Goal: Go to known website: Access a specific website the user already knows

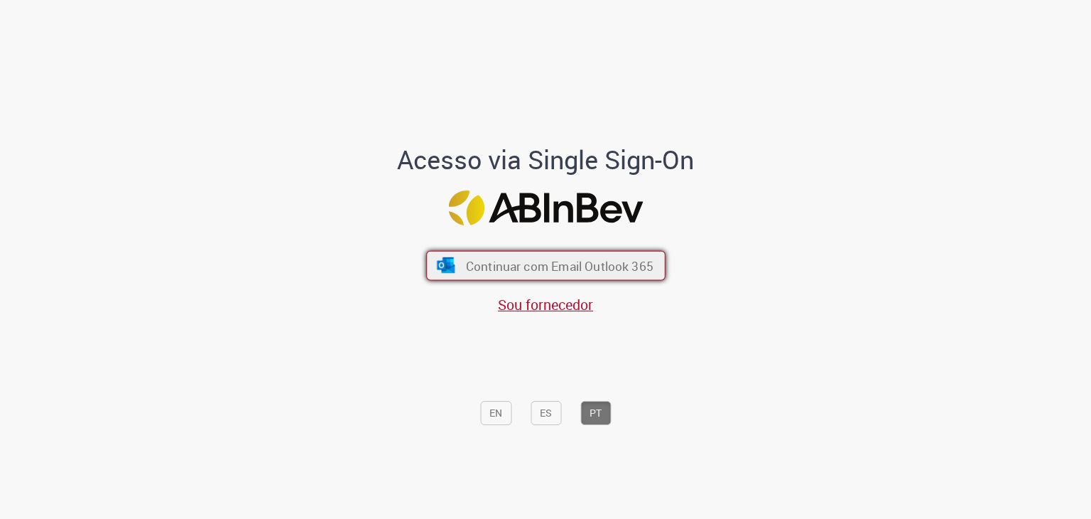
click at [502, 263] on span "Continuar com Email Outlook 365" at bounding box center [559, 265] width 188 height 16
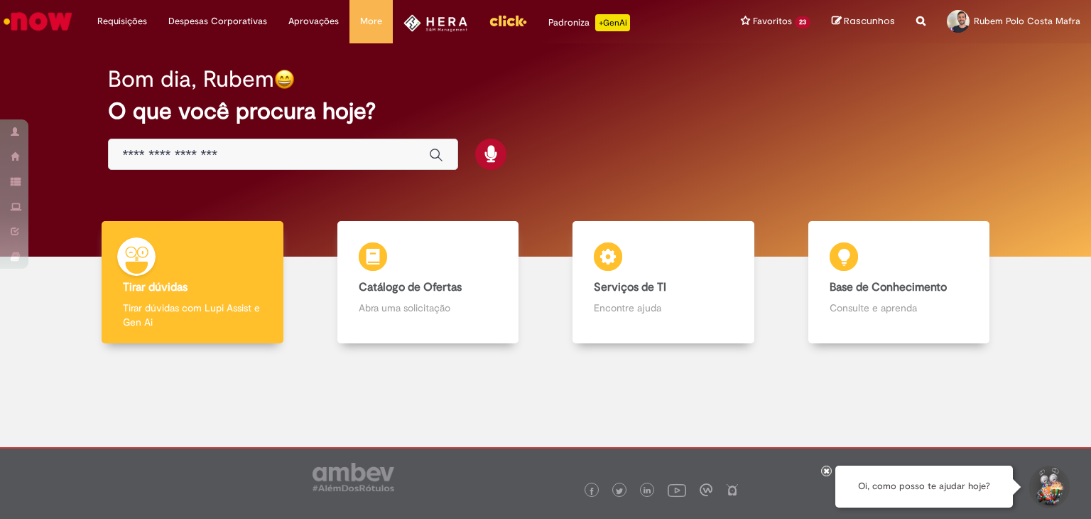
click at [827, 470] on icon at bounding box center [827, 470] width 6 height 7
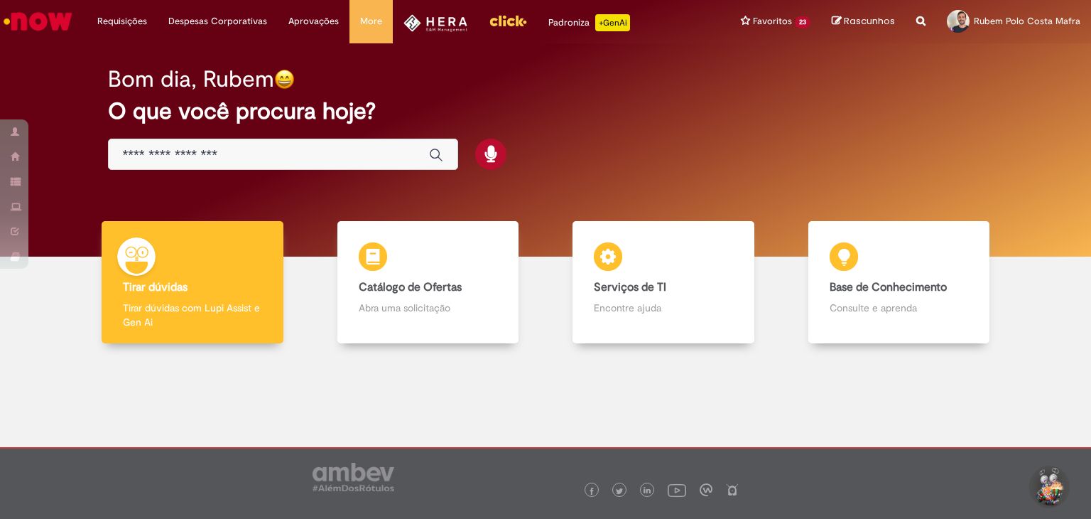
click at [417, 32] on link "Menu Cabeçalho" at bounding box center [436, 21] width 86 height 43
